Goal: Task Accomplishment & Management: Use online tool/utility

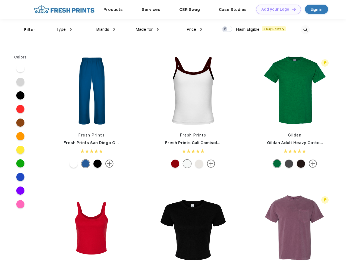
click at [276, 9] on link "Add your Logo Design Tool" at bounding box center [278, 9] width 45 height 9
click at [0, 0] on div "Design Tool" at bounding box center [0, 0] width 0 height 0
click at [291, 9] on link "Add your Logo Design Tool" at bounding box center [278, 9] width 45 height 9
click at [26, 30] on div "Filter" at bounding box center [29, 30] width 11 height 6
click at [64, 29] on span "Type" at bounding box center [60, 29] width 9 height 5
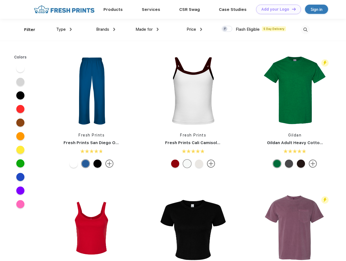
click at [106, 29] on span "Brands" at bounding box center [102, 29] width 13 height 5
click at [147, 29] on span "Made for" at bounding box center [143, 29] width 17 height 5
click at [194, 29] on span "Price" at bounding box center [190, 29] width 9 height 5
click at [227, 29] on div at bounding box center [226, 29] width 11 height 6
click at [225, 29] on input "checkbox" at bounding box center [223, 28] width 4 height 4
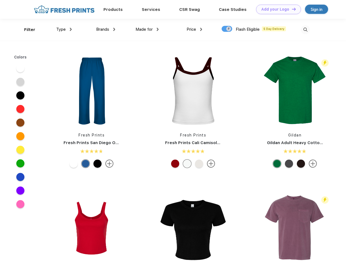
click at [305, 30] on img at bounding box center [305, 29] width 9 height 9
